Goal: Task Accomplishment & Management: Use online tool/utility

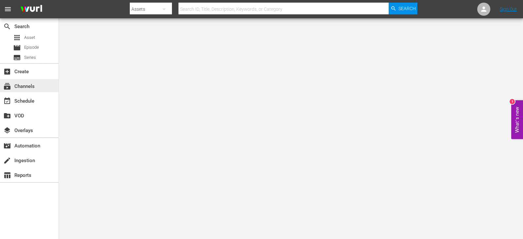
click at [14, 82] on div "subscriptions Channels" at bounding box center [18, 85] width 37 height 6
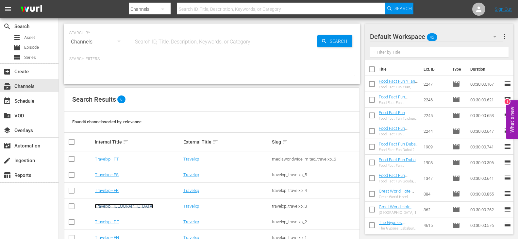
click at [108, 207] on link "Travelxp - [GEOGRAPHIC_DATA]" at bounding box center [124, 206] width 59 height 5
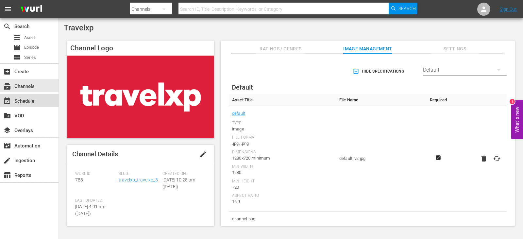
click at [47, 99] on div "event_available Schedule" at bounding box center [29, 100] width 59 height 13
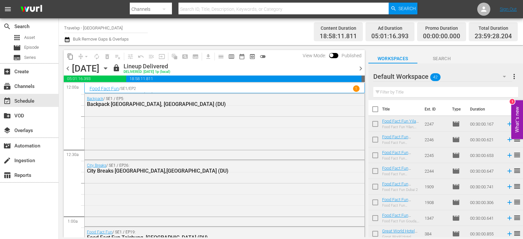
click at [109, 66] on icon "button" at bounding box center [105, 68] width 7 height 7
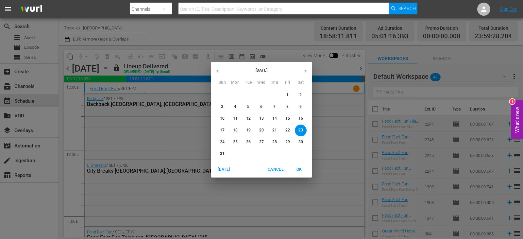
click at [225, 142] on span "24" at bounding box center [222, 142] width 12 height 6
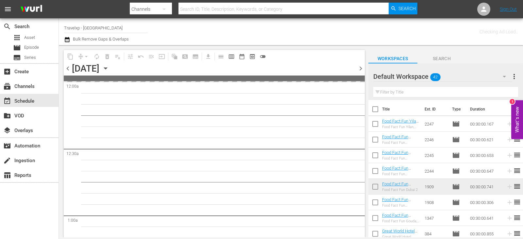
click at [109, 66] on icon "button" at bounding box center [105, 68] width 7 height 7
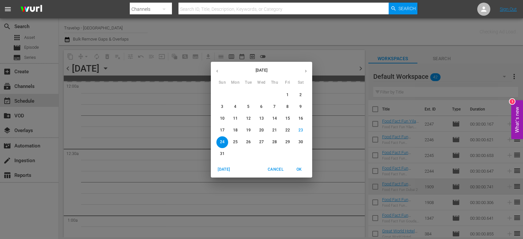
click at [347, 71] on div "August 2025 Sun Mon Tue Wed Thu Fri Sat 27 28 29 30 31 1 2 3 4 5 6 7 8 9 10 11 …" at bounding box center [261, 119] width 523 height 239
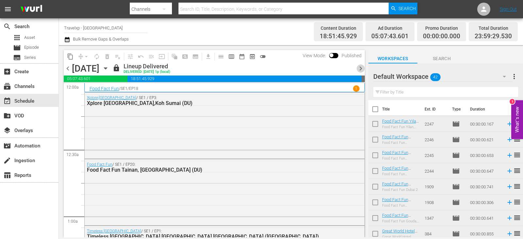
click at [361, 69] on span "chevron_right" at bounding box center [361, 68] width 8 height 8
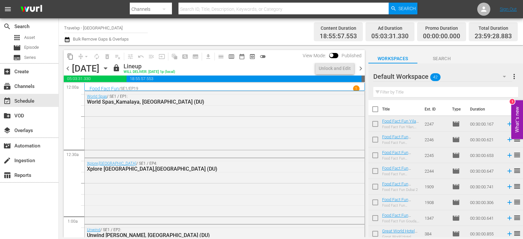
click at [357, 71] on span "chevron_right" at bounding box center [361, 68] width 8 height 8
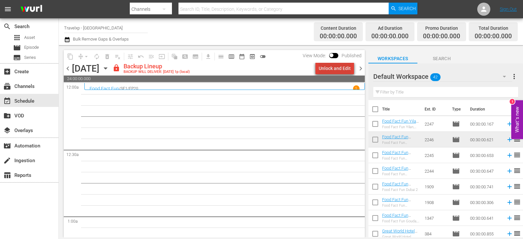
click at [344, 70] on div "Unlock and Edit" at bounding box center [335, 68] width 32 height 12
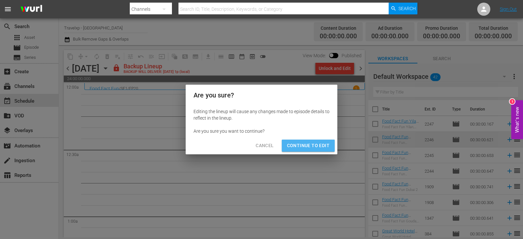
click at [311, 143] on span "Continue to Edit" at bounding box center [308, 146] width 42 height 8
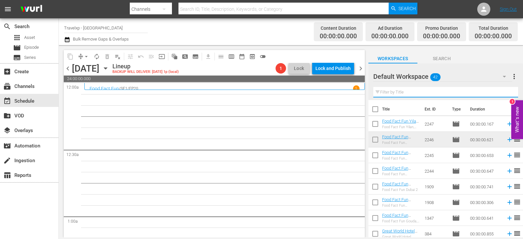
click at [447, 94] on input "text" at bounding box center [445, 92] width 145 height 10
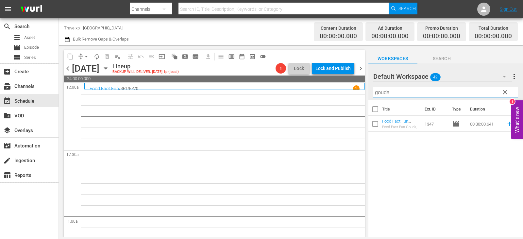
type input "gouda"
click at [503, 125] on td at bounding box center [508, 124] width 10 height 16
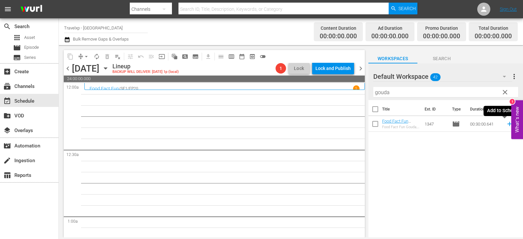
click at [506, 125] on icon at bounding box center [509, 123] width 7 height 7
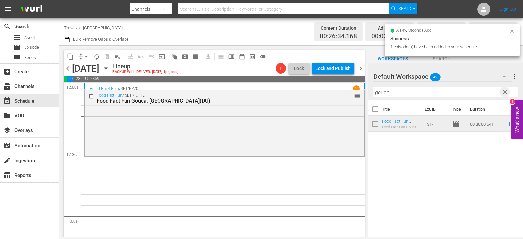
click at [503, 91] on span "clear" at bounding box center [505, 92] width 8 height 8
click at [503, 91] on input "text" at bounding box center [445, 92] width 145 height 10
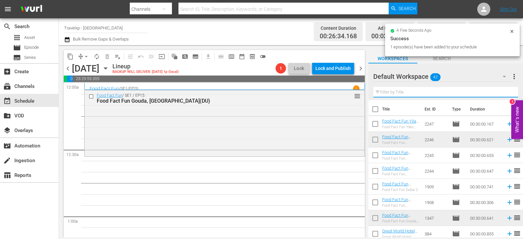
drag, startPoint x: 503, startPoint y: 91, endPoint x: 500, endPoint y: 90, distance: 3.5
click at [503, 91] on input "text" at bounding box center [445, 92] width 145 height 10
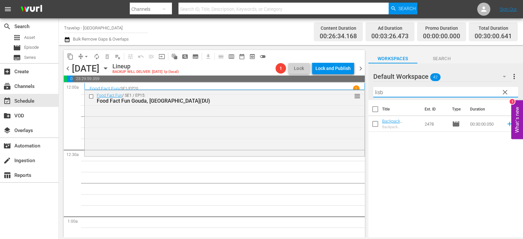
type input "lisb"
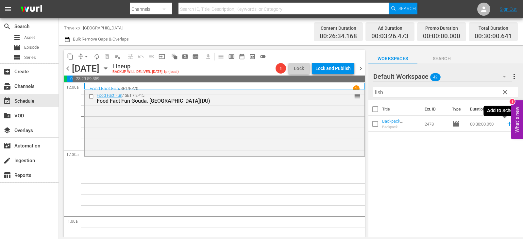
click at [507, 124] on icon at bounding box center [509, 124] width 4 height 4
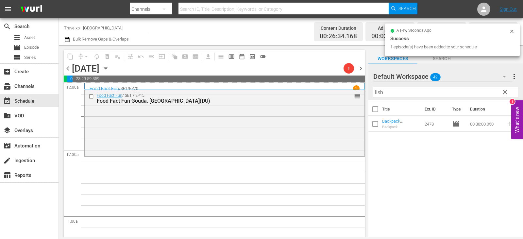
click at [506, 90] on span "clear" at bounding box center [505, 92] width 8 height 8
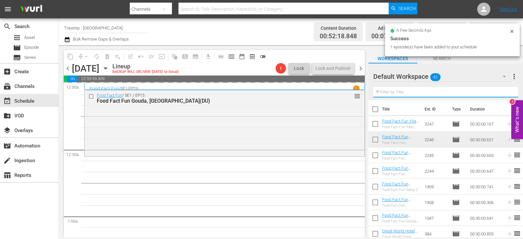
click at [506, 90] on input "text" at bounding box center [445, 92] width 145 height 10
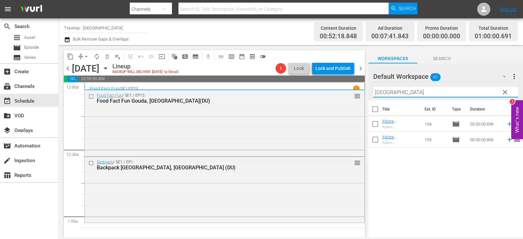
type input "vienna"
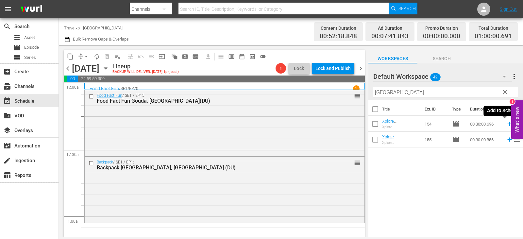
click at [506, 126] on icon at bounding box center [509, 123] width 7 height 7
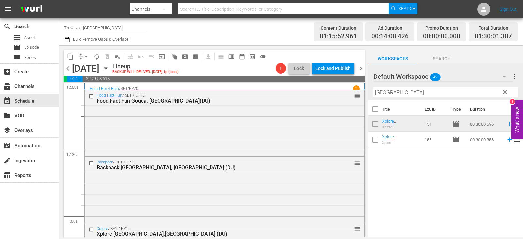
click at [501, 94] on span "clear" at bounding box center [505, 92] width 8 height 8
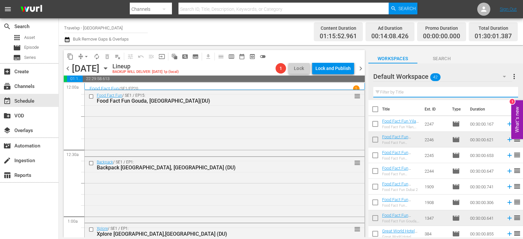
click at [501, 94] on input "text" at bounding box center [445, 92] width 145 height 10
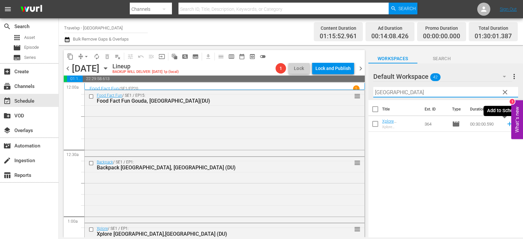
type input "manila"
click at [506, 125] on icon at bounding box center [509, 123] width 7 height 7
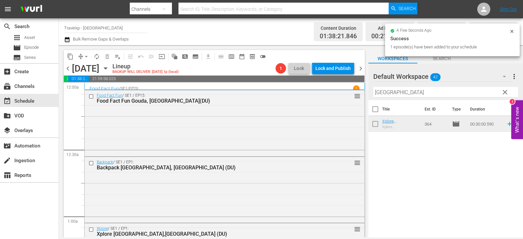
click at [506, 93] on span "clear" at bounding box center [505, 92] width 8 height 8
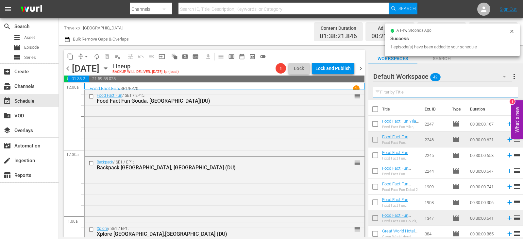
click at [506, 93] on input "text" at bounding box center [445, 92] width 145 height 10
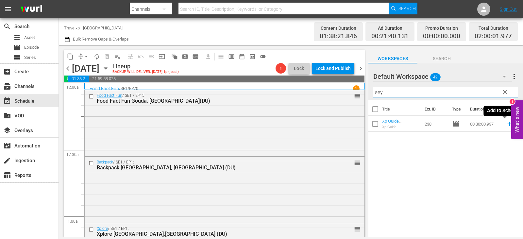
type input "sey"
click at [507, 123] on icon at bounding box center [509, 123] width 7 height 7
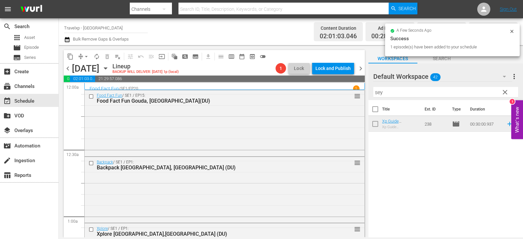
click at [507, 95] on span "clear" at bounding box center [505, 92] width 8 height 8
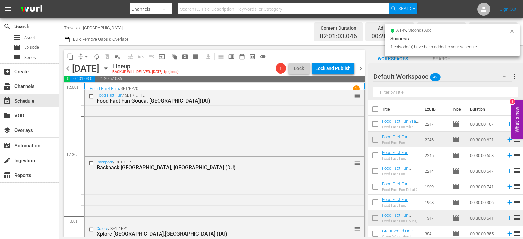
click at [507, 95] on input "text" at bounding box center [445, 92] width 145 height 10
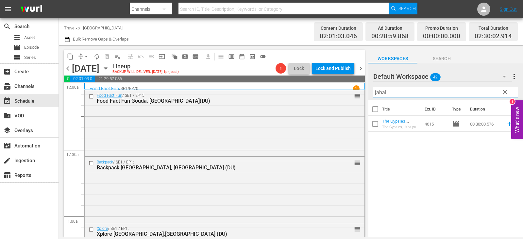
type input "jabal"
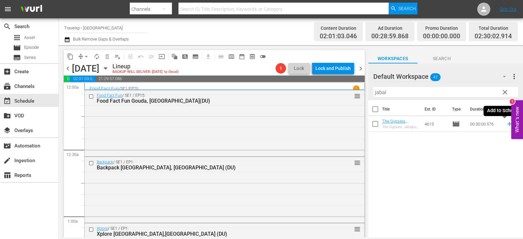
click at [507, 124] on icon at bounding box center [509, 124] width 4 height 4
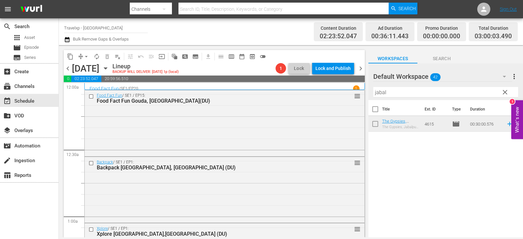
click at [509, 94] on span "clear" at bounding box center [505, 92] width 8 height 8
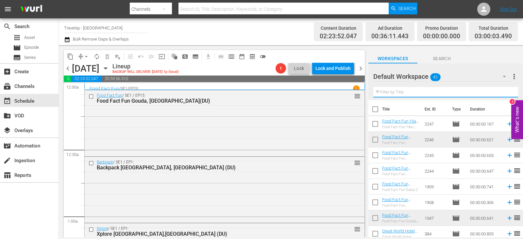
click at [509, 94] on input "text" at bounding box center [445, 92] width 145 height 10
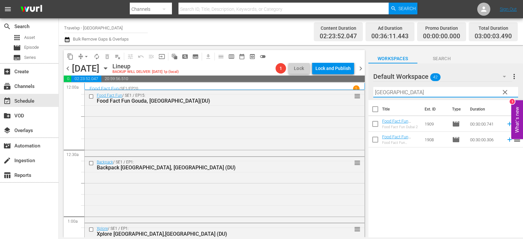
type input "dubai"
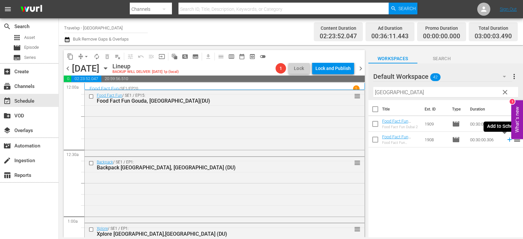
click at [506, 141] on icon at bounding box center [509, 139] width 7 height 7
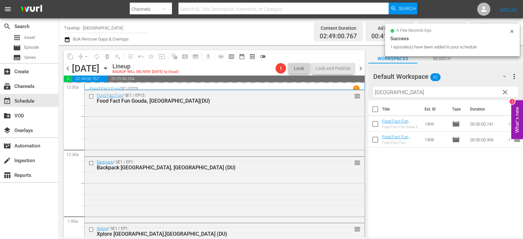
click at [498, 94] on input "dubai" at bounding box center [445, 92] width 145 height 10
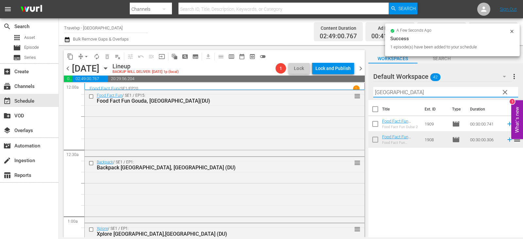
click at [498, 94] on input "dubai" at bounding box center [445, 92] width 145 height 10
click at [503, 94] on span "clear" at bounding box center [505, 92] width 8 height 8
click at [503, 94] on input "text" at bounding box center [445, 92] width 145 height 10
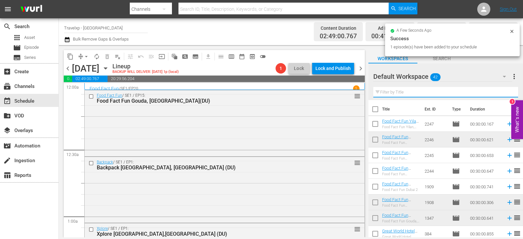
click at [503, 94] on input "text" at bounding box center [445, 92] width 145 height 10
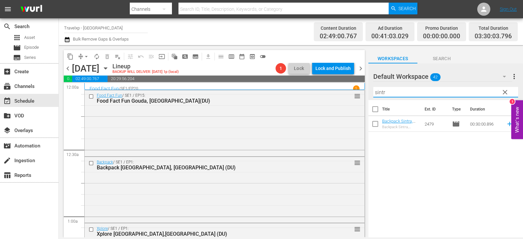
type input "sintr"
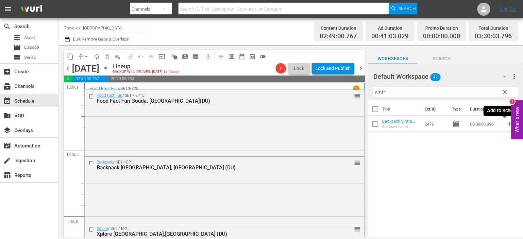
click at [506, 123] on icon at bounding box center [509, 123] width 7 height 7
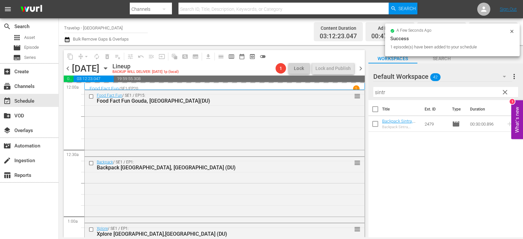
click at [509, 93] on button "clear" at bounding box center [505, 92] width 10 height 10
click at [509, 93] on input "text" at bounding box center [445, 92] width 145 height 10
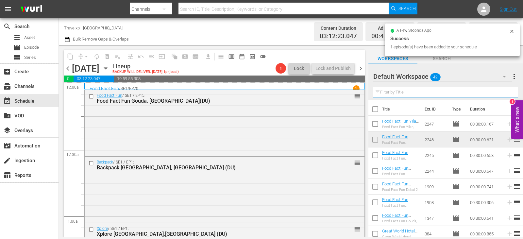
drag, startPoint x: 509, startPoint y: 93, endPoint x: 496, endPoint y: 95, distance: 13.6
click at [509, 93] on input "text" at bounding box center [445, 92] width 145 height 10
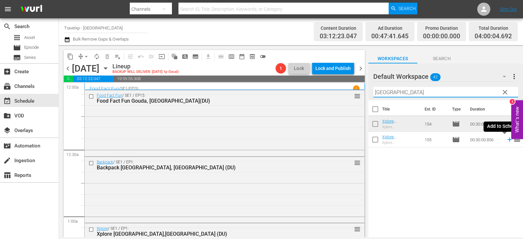
type input "vienna"
click at [507, 139] on icon at bounding box center [509, 139] width 7 height 7
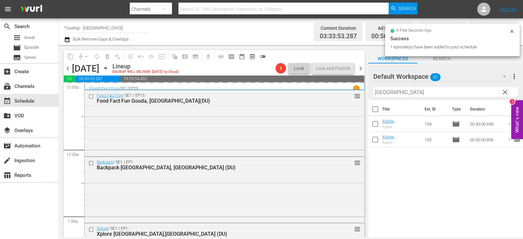
click at [507, 94] on span "clear" at bounding box center [505, 92] width 8 height 8
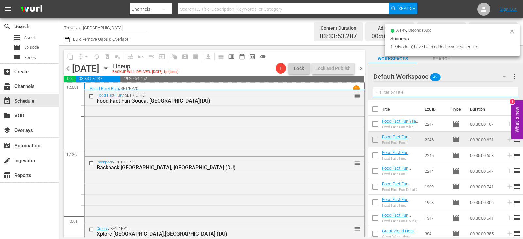
click at [507, 94] on input "text" at bounding box center [445, 92] width 145 height 10
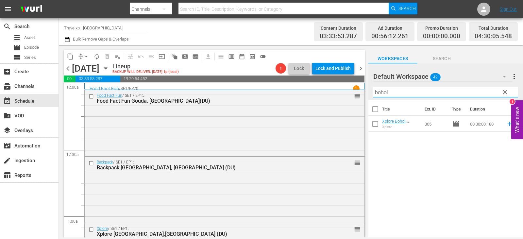
type input "bohol"
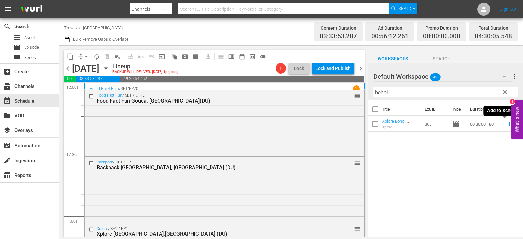
click at [506, 124] on icon at bounding box center [509, 123] width 7 height 7
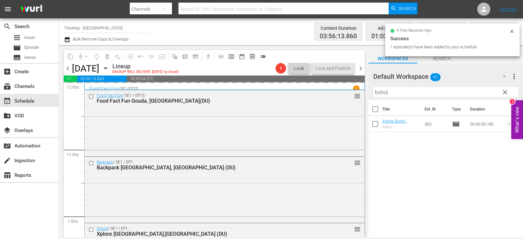
click at [503, 91] on span "clear" at bounding box center [505, 92] width 8 height 8
click at [503, 91] on input "bohol" at bounding box center [445, 92] width 145 height 10
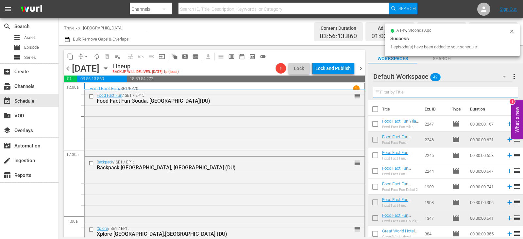
click at [503, 91] on input "text" at bounding box center [445, 92] width 145 height 10
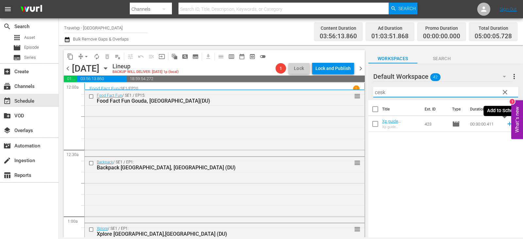
type input "cesk"
click at [507, 124] on icon at bounding box center [509, 124] width 4 height 4
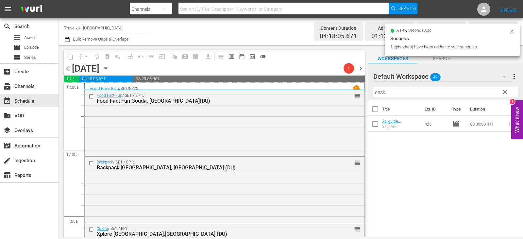
click at [503, 92] on span "clear" at bounding box center [505, 92] width 8 height 8
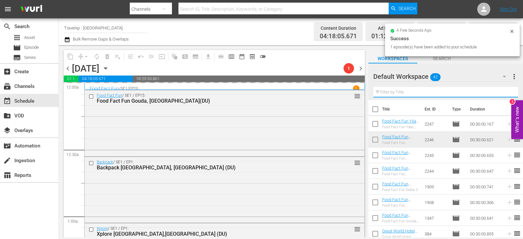
drag, startPoint x: 503, startPoint y: 92, endPoint x: 497, endPoint y: 93, distance: 6.5
click at [503, 92] on input "text" at bounding box center [445, 92] width 145 height 10
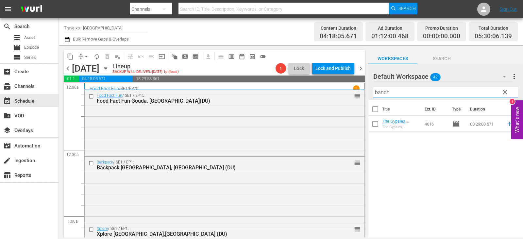
type input "bandh"
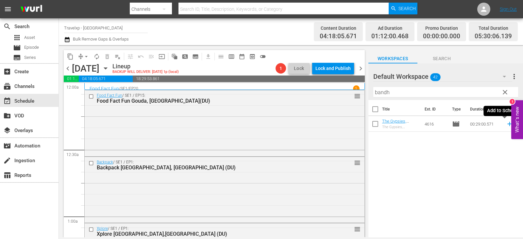
click at [506, 126] on icon at bounding box center [509, 123] width 7 height 7
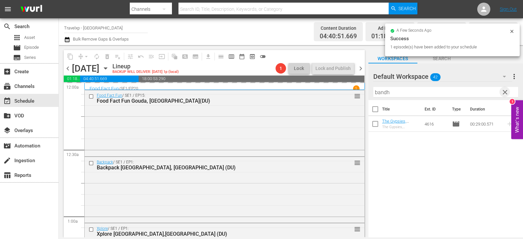
click at [502, 93] on span "clear" at bounding box center [505, 92] width 8 height 8
drag, startPoint x: 502, startPoint y: 93, endPoint x: 497, endPoint y: 94, distance: 4.9
click at [502, 93] on input "text" at bounding box center [445, 92] width 145 height 10
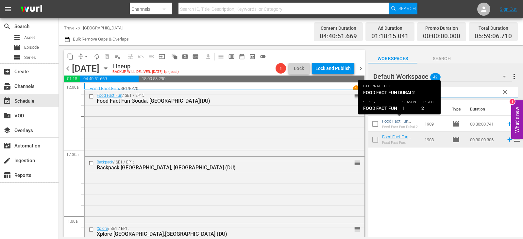
type input "dubai"
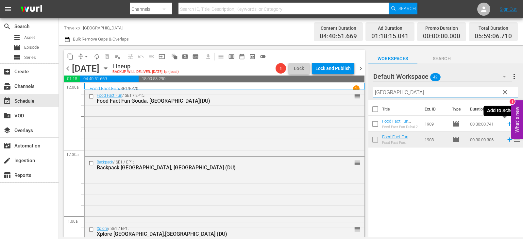
click at [507, 124] on icon at bounding box center [509, 124] width 4 height 4
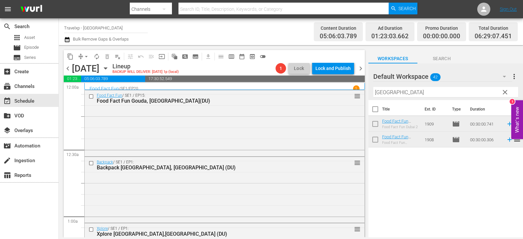
click at [506, 90] on span "clear" at bounding box center [505, 92] width 8 height 8
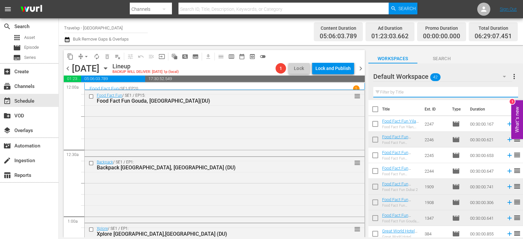
click at [506, 90] on input "text" at bounding box center [445, 92] width 145 height 10
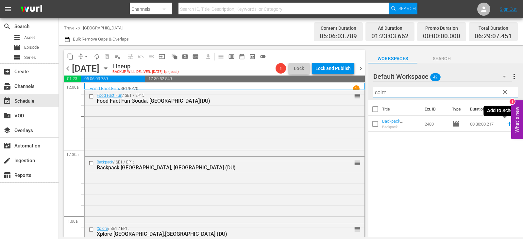
type input "coim"
click at [506, 122] on icon at bounding box center [509, 123] width 7 height 7
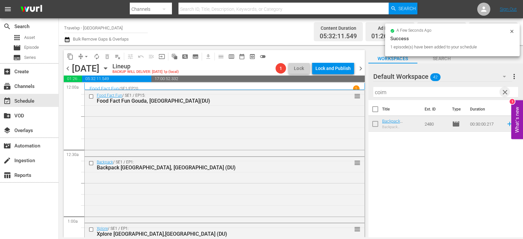
click at [505, 93] on span "clear" at bounding box center [505, 92] width 8 height 8
click at [505, 93] on input "text" at bounding box center [445, 92] width 145 height 10
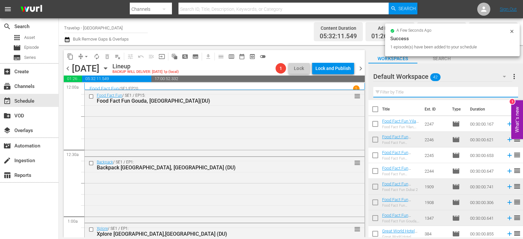
click at [505, 93] on input "text" at bounding box center [445, 92] width 145 height 10
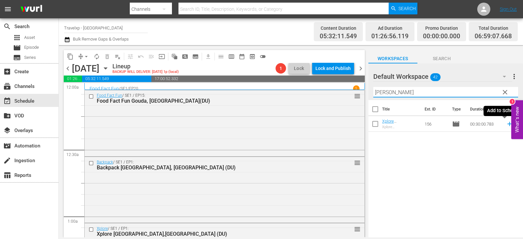
type input "sal"
click at [506, 123] on icon at bounding box center [509, 123] width 7 height 7
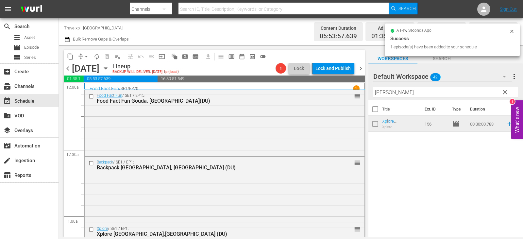
click at [503, 94] on span "clear" at bounding box center [505, 92] width 8 height 8
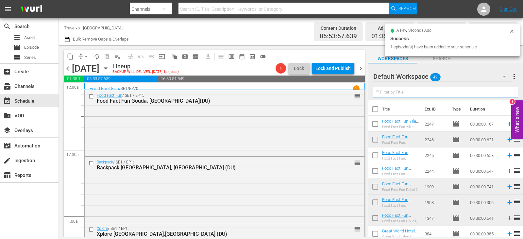
click at [503, 94] on input "text" at bounding box center [445, 92] width 145 height 10
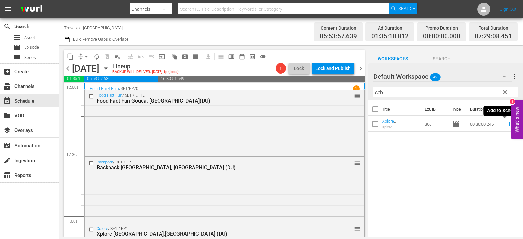
type input "ceb"
click at [507, 123] on icon at bounding box center [509, 124] width 4 height 4
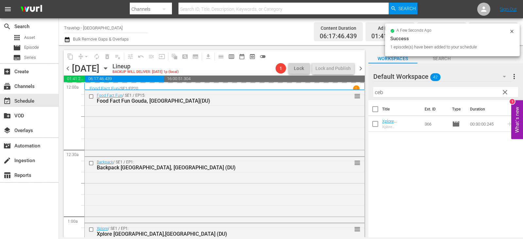
click at [508, 92] on span "clear" at bounding box center [505, 92] width 8 height 8
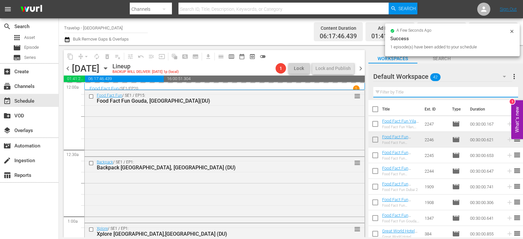
click at [508, 92] on input "text" at bounding box center [445, 92] width 145 height 10
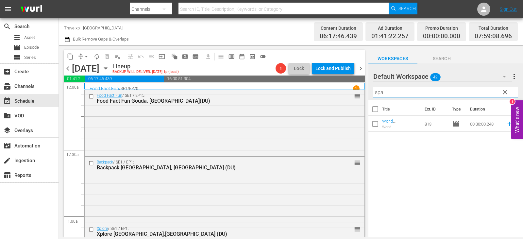
type input "spa"
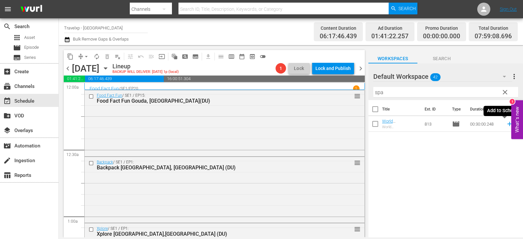
click at [507, 124] on icon at bounding box center [509, 124] width 4 height 4
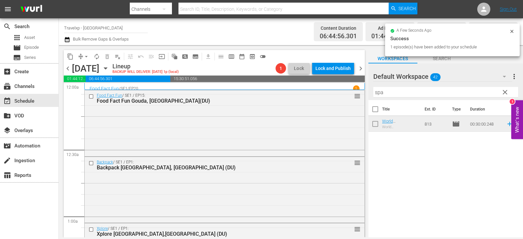
click at [502, 94] on span "clear" at bounding box center [505, 92] width 8 height 8
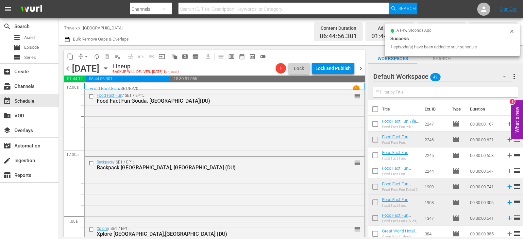
click at [502, 94] on input "text" at bounding box center [445, 92] width 145 height 10
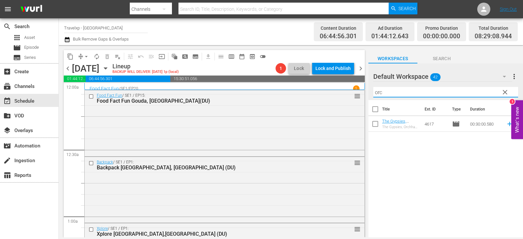
type input "orc"
click at [507, 125] on icon at bounding box center [509, 124] width 4 height 4
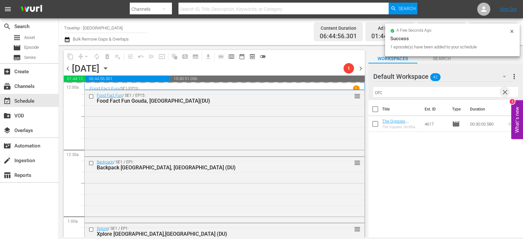
click at [506, 89] on span "clear" at bounding box center [505, 92] width 8 height 8
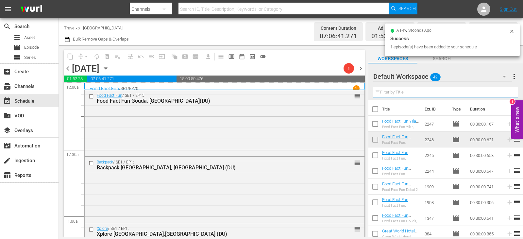
click at [506, 93] on input "text" at bounding box center [445, 92] width 145 height 10
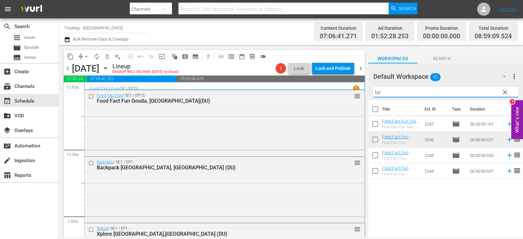
click at [402, 203] on div "Title Ext. ID Type Duration Food Fact Fun Yilan, Taiwan (DU) Food Fact Fun Yila…" at bounding box center [445, 169] width 155 height 138
click at [430, 96] on input "tai" at bounding box center [445, 92] width 145 height 10
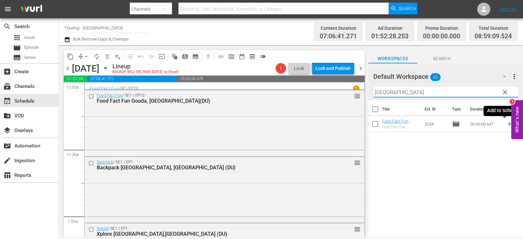
type input "taipei"
click at [506, 123] on icon at bounding box center [509, 123] width 7 height 7
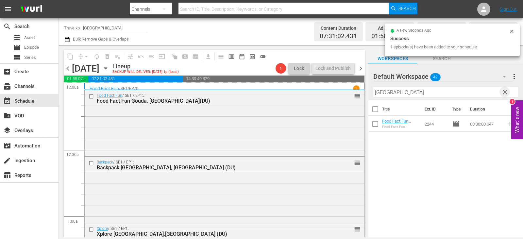
click at [509, 93] on span "clear" at bounding box center [505, 92] width 8 height 8
drag, startPoint x: 509, startPoint y: 93, endPoint x: 497, endPoint y: 94, distance: 12.1
click at [509, 93] on input "text" at bounding box center [445, 92] width 145 height 10
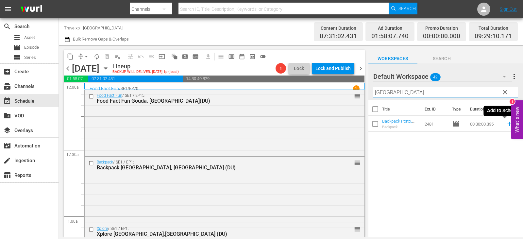
type input "porto"
click at [506, 124] on icon at bounding box center [509, 123] width 7 height 7
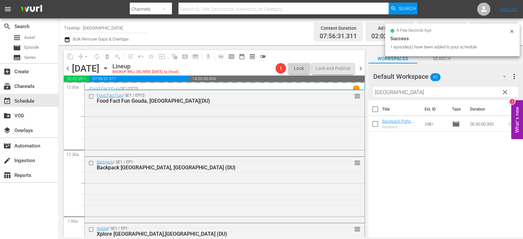
click at [507, 93] on span "clear" at bounding box center [505, 92] width 8 height 8
click at [507, 93] on input "porto" at bounding box center [445, 92] width 145 height 10
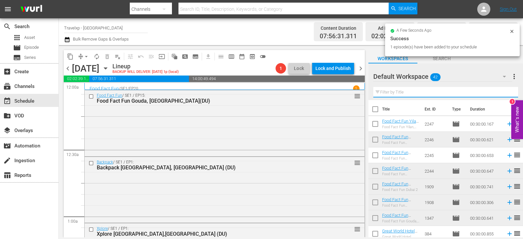
click at [507, 93] on input "text" at bounding box center [445, 92] width 145 height 10
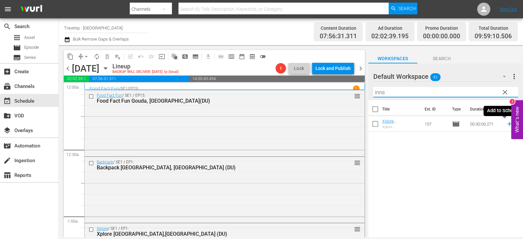
type input "inns"
click at [506, 123] on icon at bounding box center [509, 123] width 7 height 7
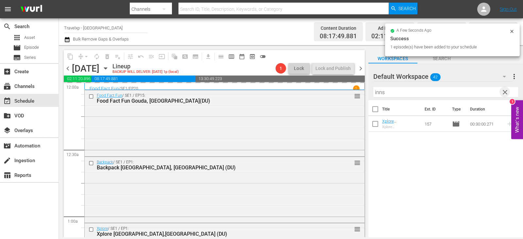
click at [506, 93] on span "clear" at bounding box center [505, 92] width 8 height 8
drag, startPoint x: 506, startPoint y: 93, endPoint x: 496, endPoint y: 96, distance: 11.0
click at [506, 93] on input "text" at bounding box center [445, 92] width 145 height 10
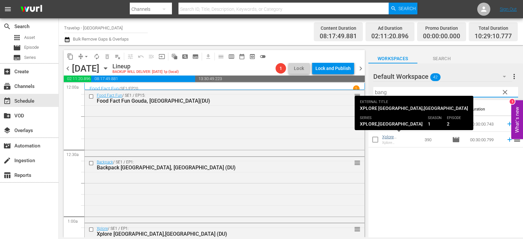
type input "bang"
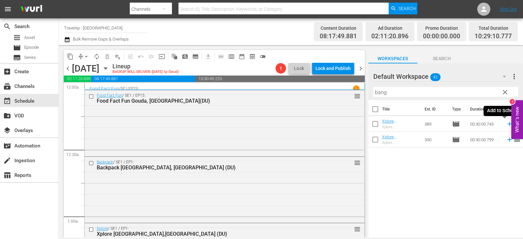
click at [506, 124] on icon at bounding box center [509, 123] width 7 height 7
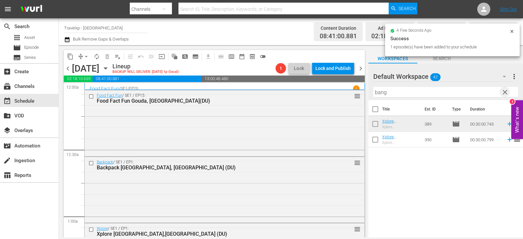
click at [506, 93] on span "clear" at bounding box center [505, 92] width 8 height 8
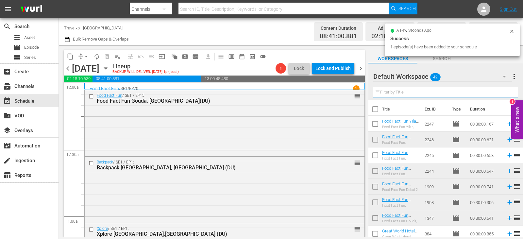
click at [506, 93] on input "text" at bounding box center [445, 92] width 145 height 10
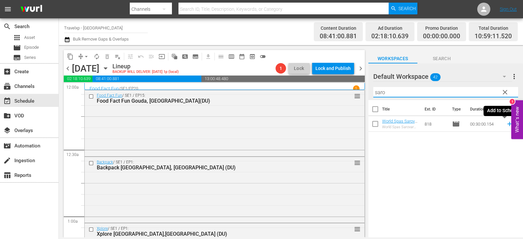
type input "saro"
click at [507, 125] on icon at bounding box center [509, 124] width 4 height 4
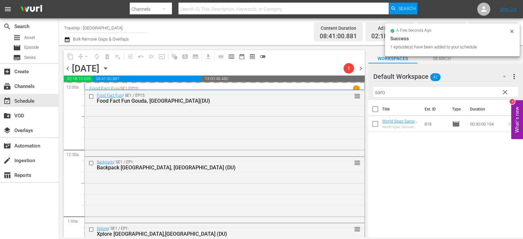
click at [507, 92] on span "clear" at bounding box center [505, 92] width 8 height 8
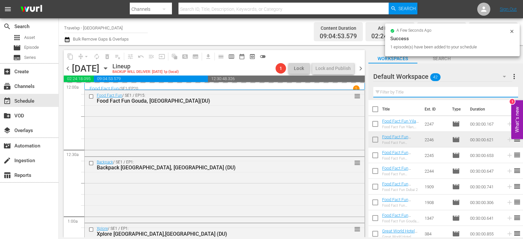
click at [507, 92] on input "text" at bounding box center [445, 92] width 145 height 10
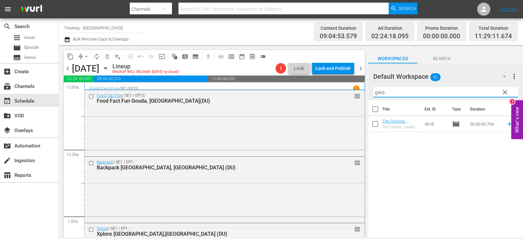
type input "gwa"
click at [507, 124] on icon at bounding box center [509, 124] width 4 height 4
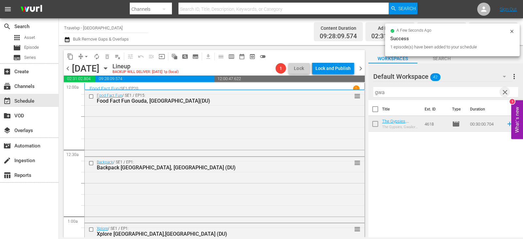
click at [505, 94] on span "clear" at bounding box center [505, 92] width 8 height 8
click at [505, 94] on input "text" at bounding box center [445, 92] width 145 height 10
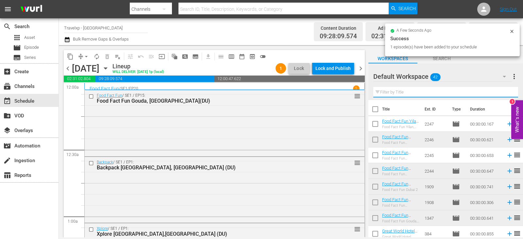
click at [505, 94] on input "text" at bounding box center [445, 92] width 145 height 10
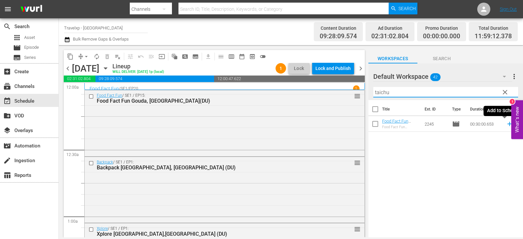
type input "taichu"
click at [506, 123] on icon at bounding box center [509, 123] width 7 height 7
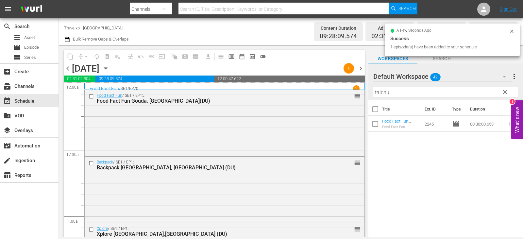
click at [504, 93] on span "clear" at bounding box center [505, 92] width 8 height 8
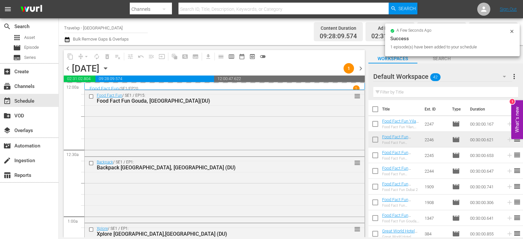
click at [504, 93] on input "text" at bounding box center [445, 92] width 145 height 10
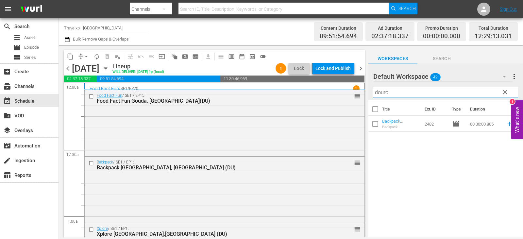
type input "douro"
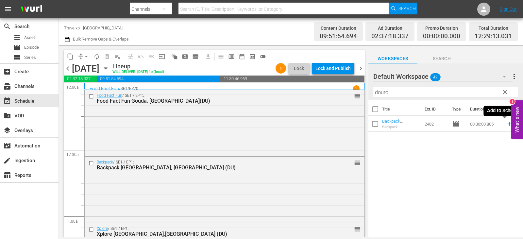
click at [506, 125] on icon at bounding box center [509, 123] width 7 height 7
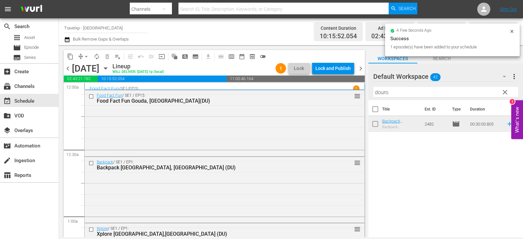
click at [504, 91] on span "clear" at bounding box center [505, 92] width 8 height 8
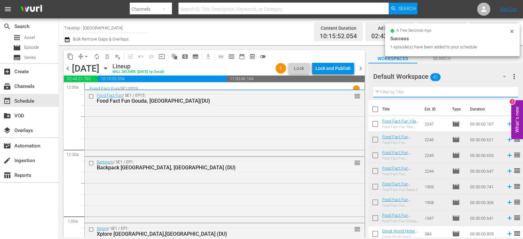
click at [504, 91] on input "text" at bounding box center [445, 92] width 145 height 10
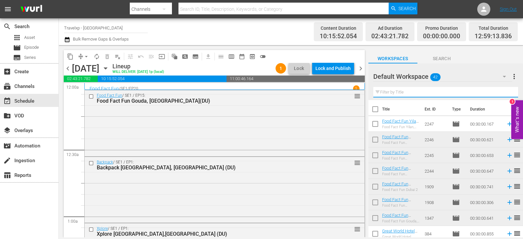
click at [504, 91] on input "text" at bounding box center [445, 92] width 145 height 10
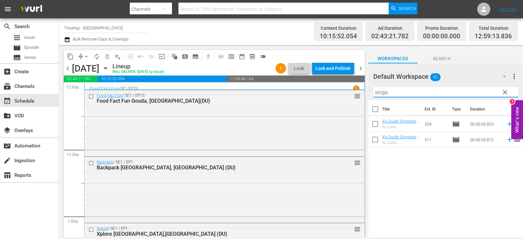
type input "singa"
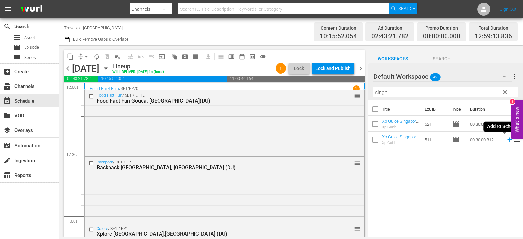
click at [507, 140] on icon at bounding box center [509, 140] width 4 height 4
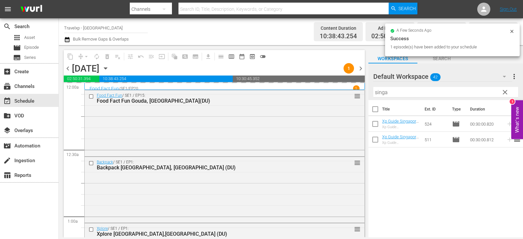
click at [505, 90] on span "clear" at bounding box center [505, 92] width 8 height 8
click at [505, 90] on input "singa" at bounding box center [445, 92] width 145 height 10
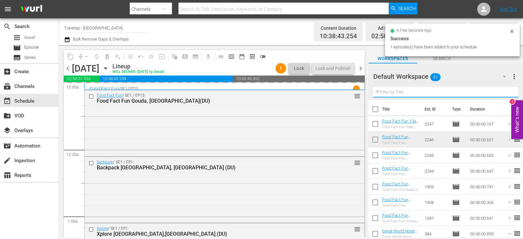
click at [505, 90] on input "text" at bounding box center [445, 92] width 145 height 10
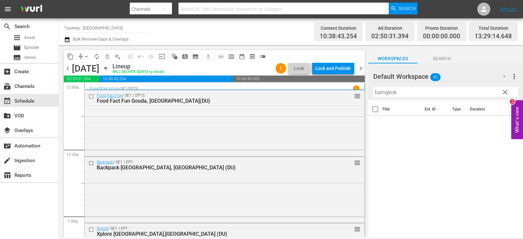
click at [385, 93] on input "bamgkok" at bounding box center [445, 92] width 145 height 10
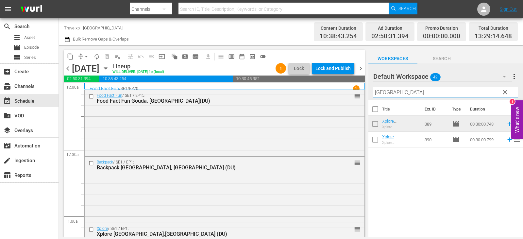
type input "[GEOGRAPHIC_DATA]"
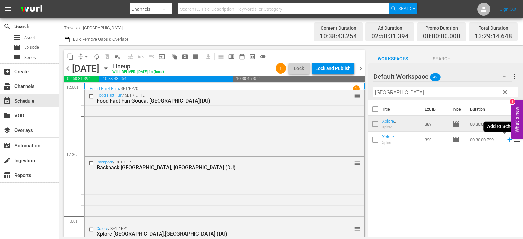
click at [506, 141] on icon at bounding box center [509, 139] width 7 height 7
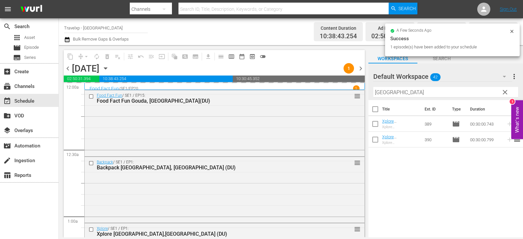
click at [503, 91] on span "clear" at bounding box center [505, 92] width 8 height 8
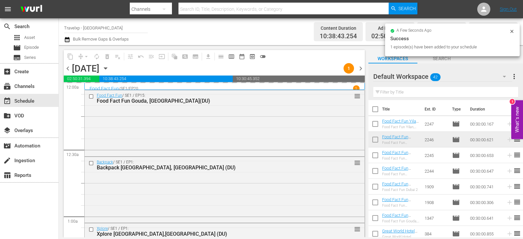
click at [503, 91] on input "text" at bounding box center [445, 92] width 145 height 10
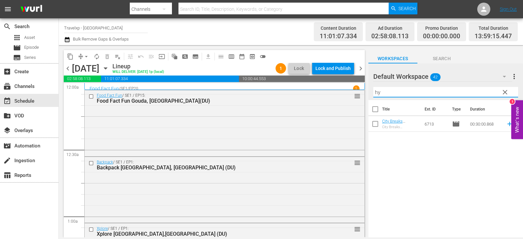
type input "hy"
click at [478, 187] on div "Title Ext. ID Type Duration City Breaks [GEOGRAPHIC_DATA],[GEOGRAPHIC_DATA] (DU…" at bounding box center [445, 169] width 155 height 138
click at [513, 124] on span "reorder" at bounding box center [517, 124] width 8 height 8
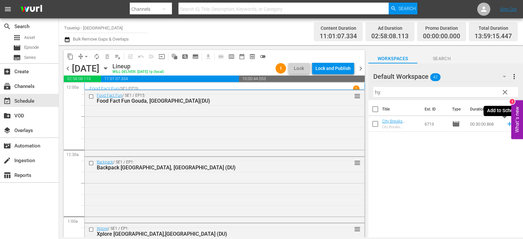
click at [506, 125] on icon at bounding box center [509, 123] width 7 height 7
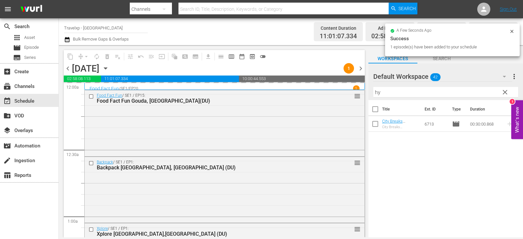
click at [511, 87] on div "Filter by Title hy" at bounding box center [445, 92] width 145 height 16
click at [505, 92] on span "clear" at bounding box center [505, 92] width 8 height 8
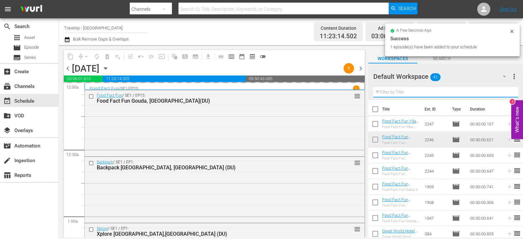
click at [505, 92] on input "text" at bounding box center [445, 92] width 145 height 10
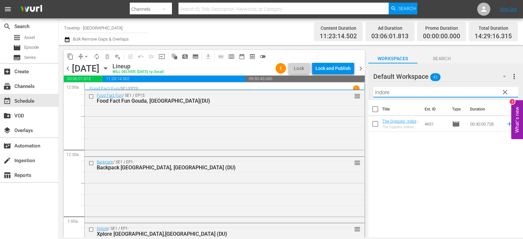
type input "indore"
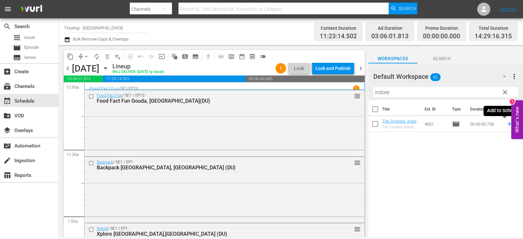
click at [506, 125] on icon at bounding box center [509, 123] width 7 height 7
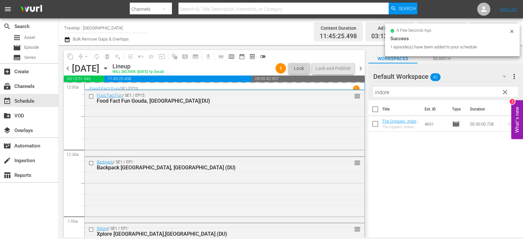
click at [504, 99] on div "Filter by Title indore" at bounding box center [445, 92] width 145 height 16
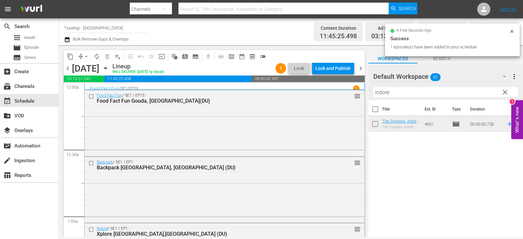
click at [507, 94] on span "clear" at bounding box center [505, 92] width 8 height 8
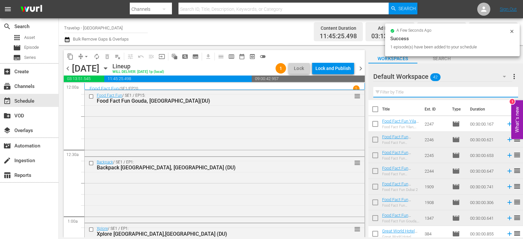
click at [507, 94] on input "text" at bounding box center [445, 92] width 145 height 10
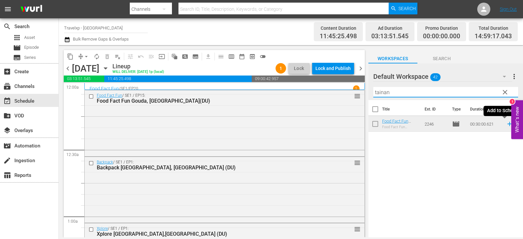
type input "tainan"
click at [507, 124] on icon at bounding box center [509, 124] width 4 height 4
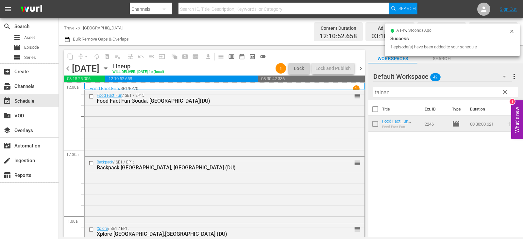
click at [505, 93] on span "clear" at bounding box center [505, 92] width 8 height 8
click at [505, 93] on input "tainan" at bounding box center [445, 92] width 145 height 10
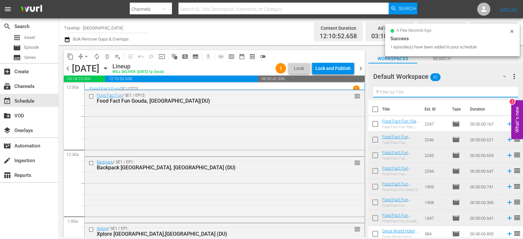
click at [505, 93] on input "text" at bounding box center [445, 92] width 145 height 10
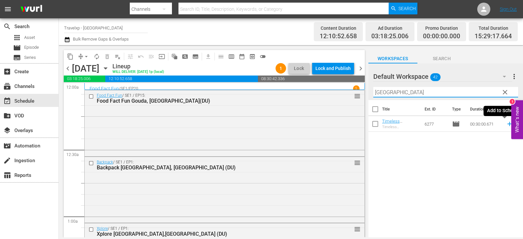
type input "[GEOGRAPHIC_DATA]"
click at [506, 125] on icon at bounding box center [509, 123] width 7 height 7
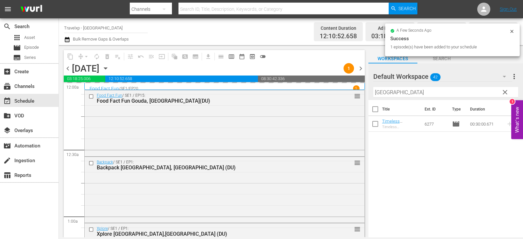
click at [504, 92] on span "clear" at bounding box center [505, 92] width 8 height 8
click at [504, 92] on input "[GEOGRAPHIC_DATA]" at bounding box center [445, 92] width 145 height 10
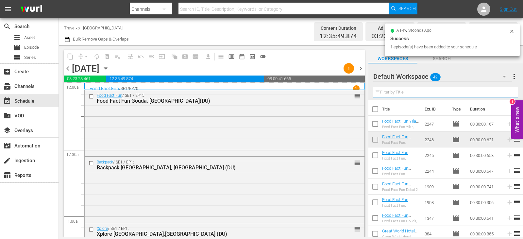
click at [504, 92] on input "text" at bounding box center [445, 92] width 145 height 10
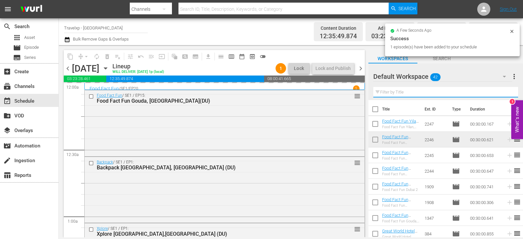
click at [504, 92] on input "text" at bounding box center [445, 92] width 145 height 10
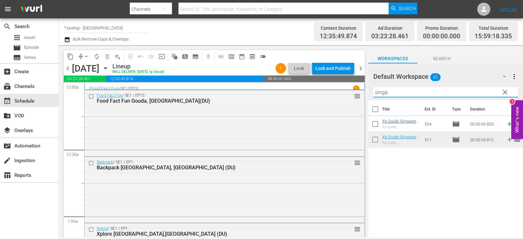
type input "singa"
click at [507, 124] on icon at bounding box center [509, 124] width 4 height 4
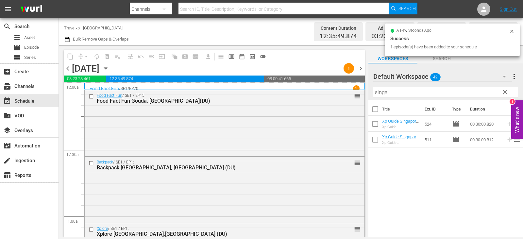
click at [506, 93] on span "clear" at bounding box center [505, 92] width 8 height 8
click at [506, 93] on input "singa" at bounding box center [445, 92] width 145 height 10
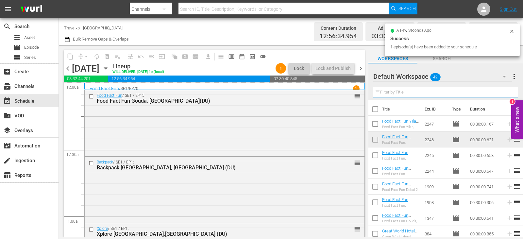
drag, startPoint x: 506, startPoint y: 93, endPoint x: 501, endPoint y: 94, distance: 4.4
click at [506, 93] on input "text" at bounding box center [445, 92] width 145 height 10
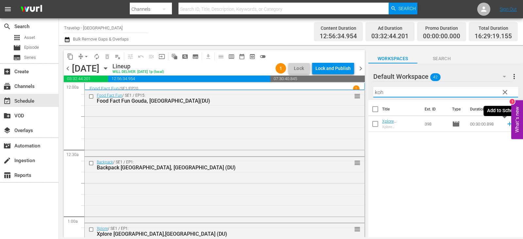
type input "koh"
click at [506, 126] on icon at bounding box center [509, 123] width 7 height 7
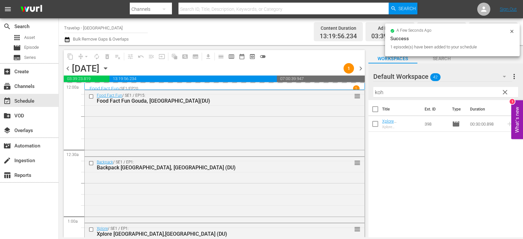
click at [506, 92] on span "clear" at bounding box center [505, 92] width 8 height 8
click at [506, 92] on input "koh" at bounding box center [445, 92] width 145 height 10
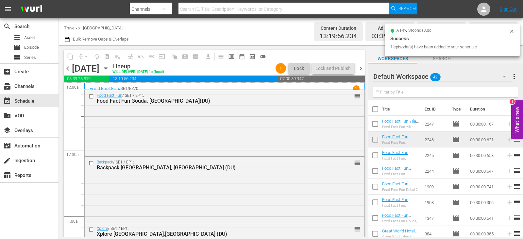
click at [506, 92] on input "text" at bounding box center [445, 92] width 145 height 10
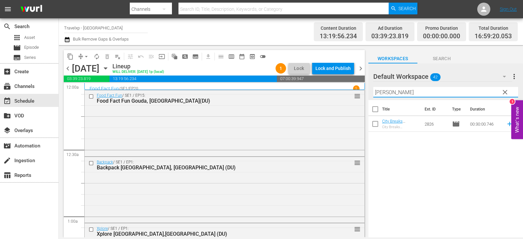
type input "[PERSON_NAME]"
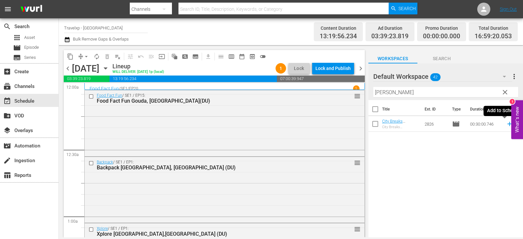
click at [506, 125] on icon at bounding box center [509, 123] width 7 height 7
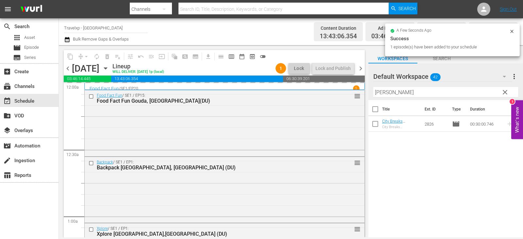
click at [503, 93] on span "clear" at bounding box center [505, 92] width 8 height 8
click at [503, 93] on input "[PERSON_NAME]" at bounding box center [445, 92] width 145 height 10
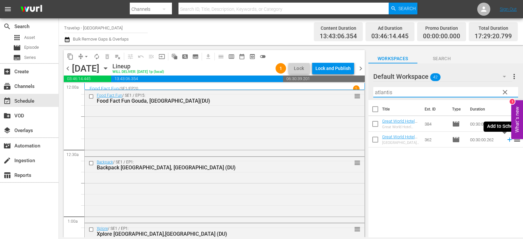
type input "atlantis"
click at [506, 139] on icon at bounding box center [509, 139] width 7 height 7
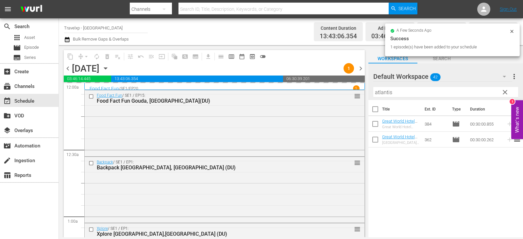
click at [507, 93] on span "clear" at bounding box center [505, 92] width 8 height 8
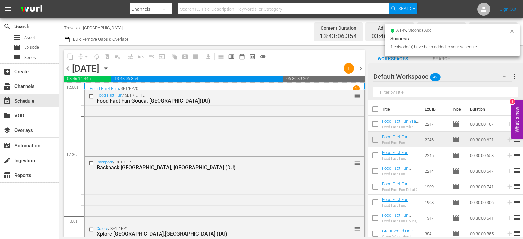
click at [507, 93] on input "text" at bounding box center [445, 92] width 145 height 10
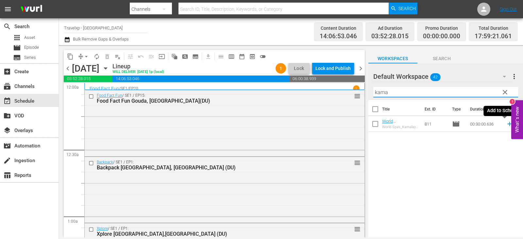
type input "kama"
click at [507, 124] on icon at bounding box center [509, 124] width 4 height 4
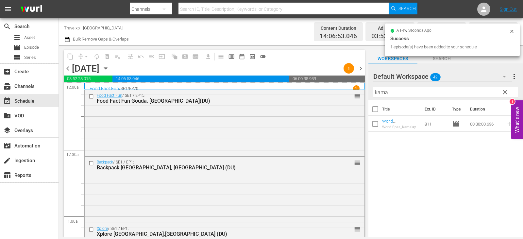
click at [504, 90] on span "clear" at bounding box center [505, 92] width 8 height 8
click at [504, 90] on input "kama" at bounding box center [445, 92] width 145 height 10
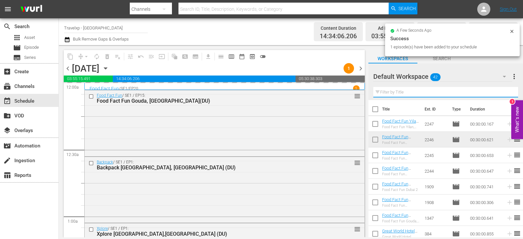
click at [504, 90] on input "text" at bounding box center [445, 92] width 145 height 10
click at [504, 91] on input "text" at bounding box center [445, 92] width 145 height 10
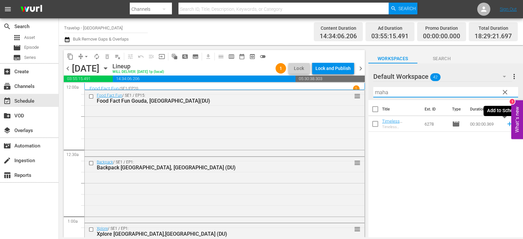
type input "maha"
click at [507, 124] on icon at bounding box center [509, 124] width 4 height 4
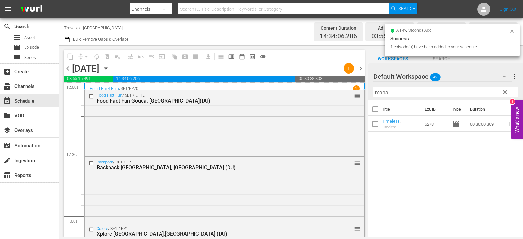
click at [502, 92] on span "clear" at bounding box center [505, 92] width 8 height 8
click at [502, 92] on input "maha" at bounding box center [445, 92] width 145 height 10
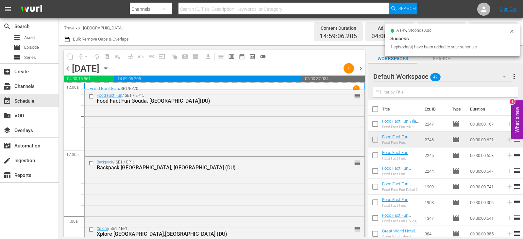
click at [502, 92] on input "text" at bounding box center [445, 92] width 145 height 10
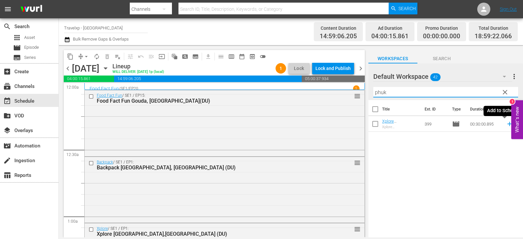
type input "phuk"
click at [507, 124] on icon at bounding box center [509, 124] width 4 height 4
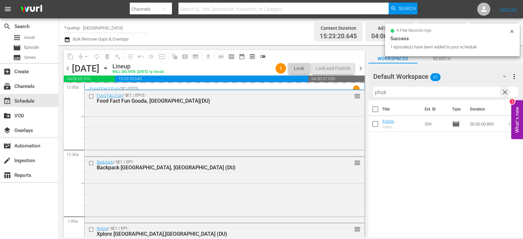
click at [505, 95] on span "clear" at bounding box center [505, 92] width 8 height 8
click at [505, 95] on input "text" at bounding box center [445, 92] width 145 height 10
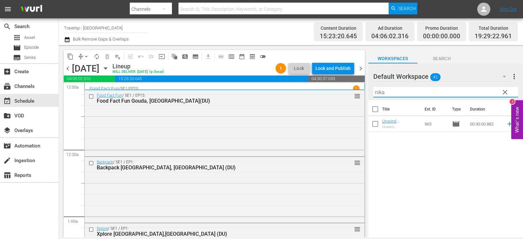
type input "nika"
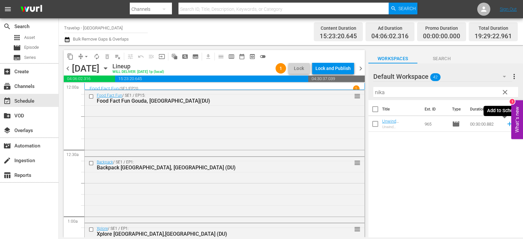
click at [506, 124] on icon at bounding box center [509, 123] width 7 height 7
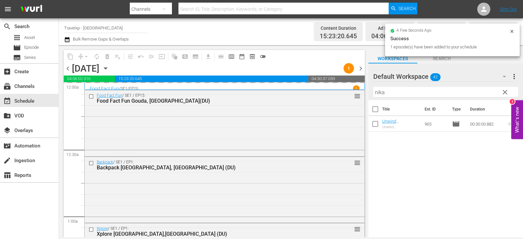
click at [505, 93] on span "clear" at bounding box center [505, 92] width 8 height 8
click at [505, 93] on input "nika" at bounding box center [445, 92] width 145 height 10
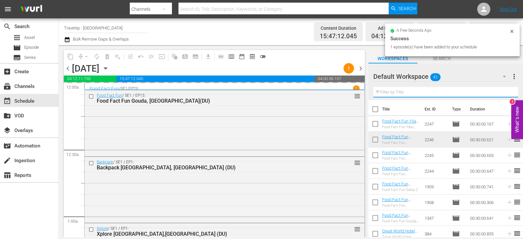
click at [505, 93] on input "text" at bounding box center [445, 92] width 145 height 10
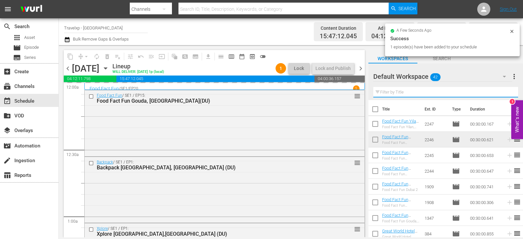
click at [505, 93] on input "text" at bounding box center [445, 92] width 145 height 10
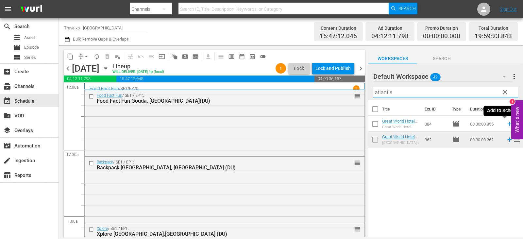
type input "atlantis"
click at [507, 125] on icon at bounding box center [509, 123] width 7 height 7
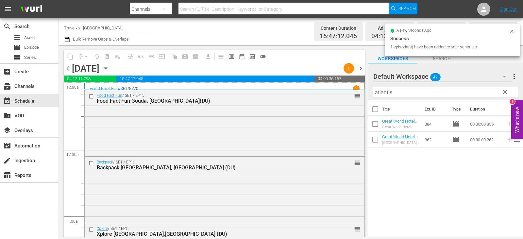
click at [507, 92] on span "clear" at bounding box center [505, 92] width 8 height 8
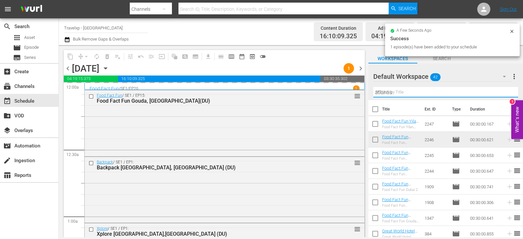
click at [507, 92] on input "atlantis" at bounding box center [445, 92] width 145 height 10
click at [507, 92] on input "text" at bounding box center [445, 92] width 145 height 10
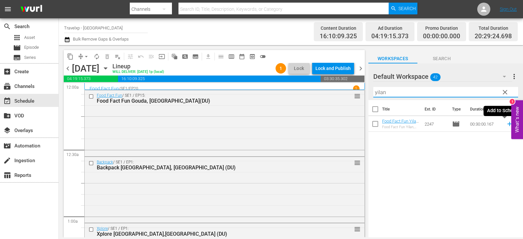
type input "yilan"
click at [506, 124] on icon at bounding box center [509, 123] width 7 height 7
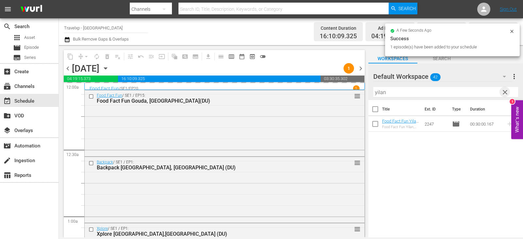
click at [504, 94] on span "clear" at bounding box center [505, 92] width 8 height 8
click at [504, 94] on input "text" at bounding box center [445, 92] width 145 height 10
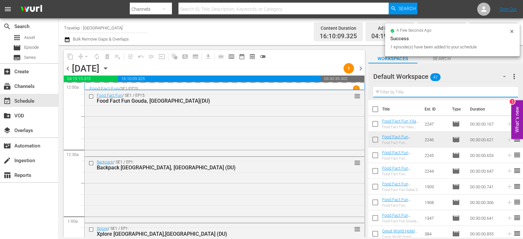
click at [504, 94] on input "text" at bounding box center [445, 92] width 145 height 10
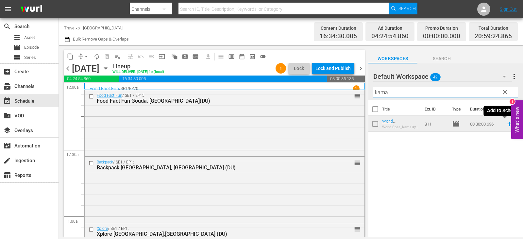
type input "kama"
click at [506, 125] on icon at bounding box center [509, 123] width 7 height 7
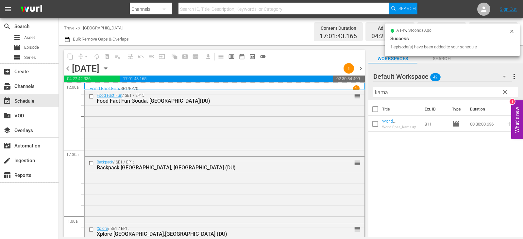
click at [506, 92] on span "clear" at bounding box center [505, 92] width 8 height 8
click at [506, 92] on input "kama" at bounding box center [445, 92] width 145 height 10
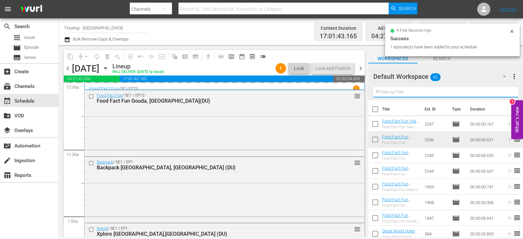
drag, startPoint x: 506, startPoint y: 92, endPoint x: 502, endPoint y: 92, distance: 4.6
click at [506, 92] on input "text" at bounding box center [445, 92] width 145 height 10
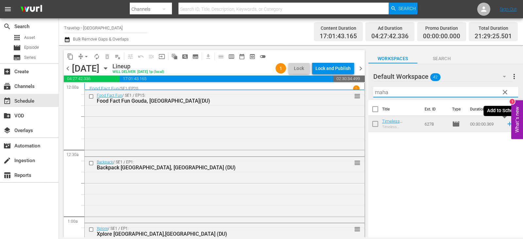
type input "maha"
click at [506, 123] on icon at bounding box center [509, 123] width 7 height 7
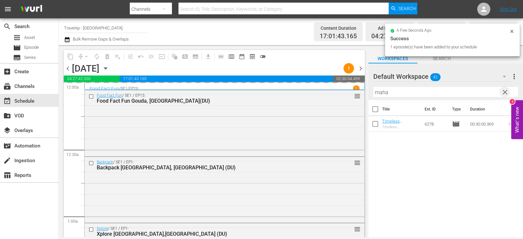
click at [506, 94] on span "clear" at bounding box center [505, 92] width 8 height 8
click at [506, 94] on input "text" at bounding box center [445, 92] width 145 height 10
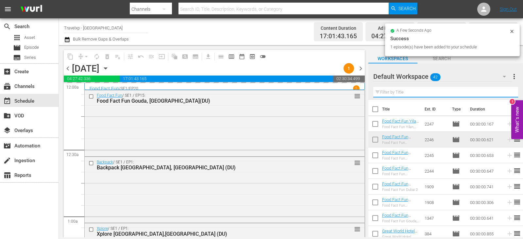
click at [506, 94] on input "text" at bounding box center [445, 92] width 145 height 10
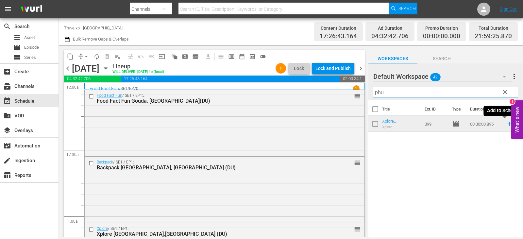
type input "phu"
click at [506, 125] on icon at bounding box center [509, 123] width 7 height 7
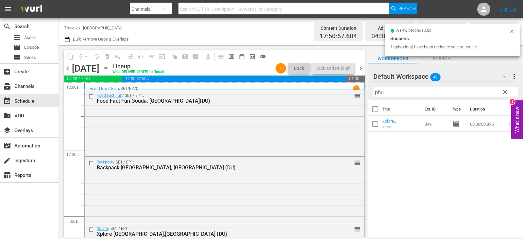
click at [503, 94] on span "clear" at bounding box center [505, 92] width 8 height 8
click at [503, 94] on input "phu" at bounding box center [445, 92] width 145 height 10
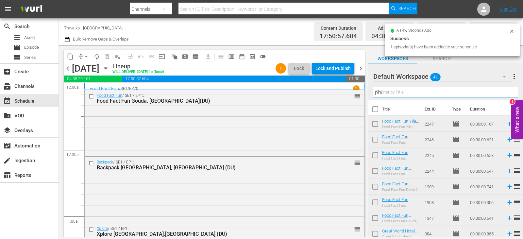
click at [503, 94] on input "phu" at bounding box center [445, 92] width 145 height 10
click at [503, 94] on input "text" at bounding box center [445, 92] width 145 height 10
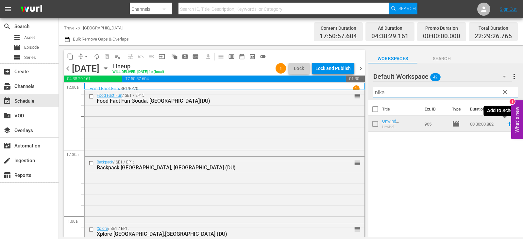
type input "nika"
click at [506, 123] on icon at bounding box center [509, 123] width 7 height 7
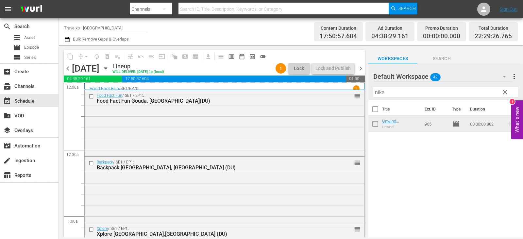
click at [503, 93] on span "clear" at bounding box center [505, 92] width 8 height 8
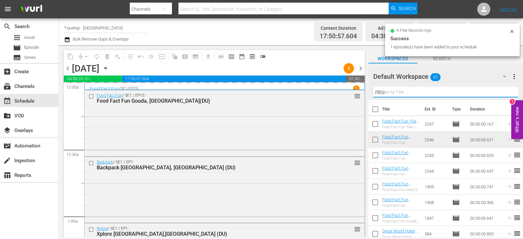
click at [503, 93] on input "nika" at bounding box center [445, 92] width 145 height 10
click at [503, 93] on input "text" at bounding box center [445, 92] width 145 height 10
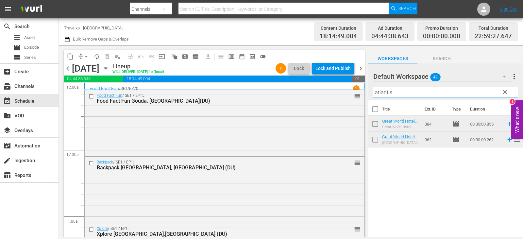
type input "atlantis"
click at [506, 123] on icon at bounding box center [509, 123] width 7 height 7
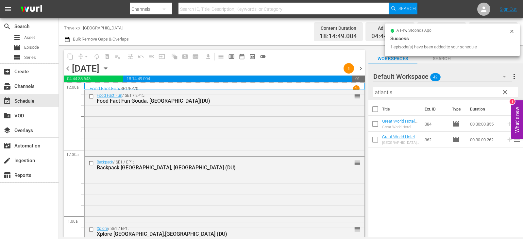
click at [505, 95] on span "clear" at bounding box center [505, 92] width 8 height 8
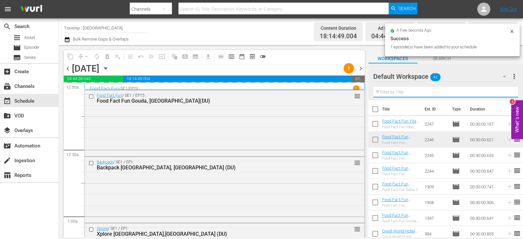
click at [505, 95] on input "text" at bounding box center [445, 92] width 145 height 10
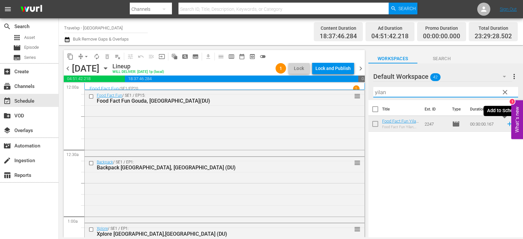
type input "yilan"
click at [506, 124] on icon at bounding box center [509, 123] width 7 height 7
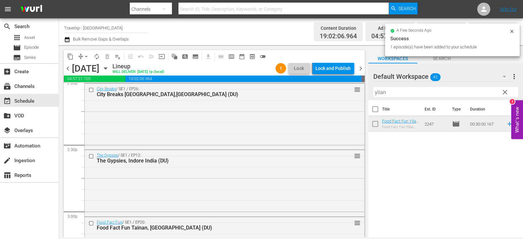
scroll to position [3052, 0]
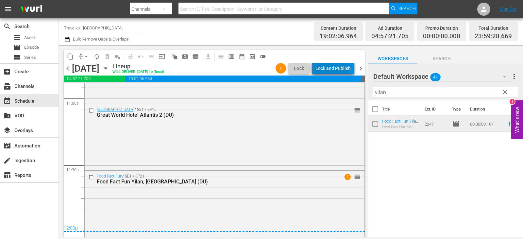
click at [328, 70] on div "Lock and Publish" at bounding box center [332, 68] width 35 height 12
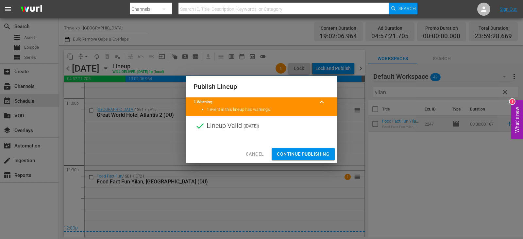
click at [298, 150] on button "Continue Publishing" at bounding box center [303, 154] width 63 height 12
